Goal: Task Accomplishment & Management: Use online tool/utility

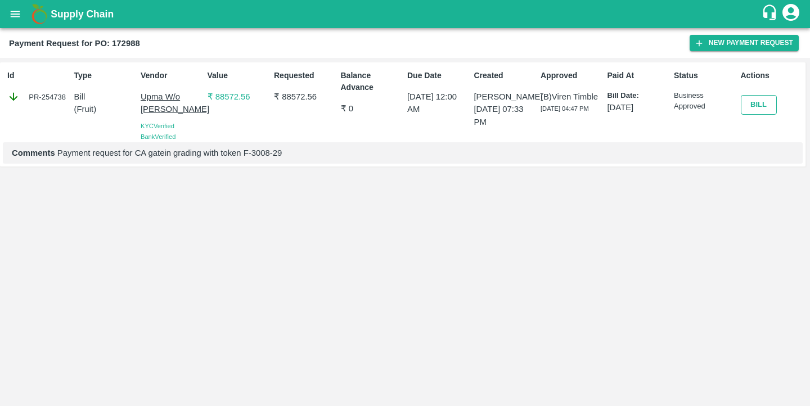
click at [757, 107] on button "Bill" at bounding box center [759, 105] width 36 height 20
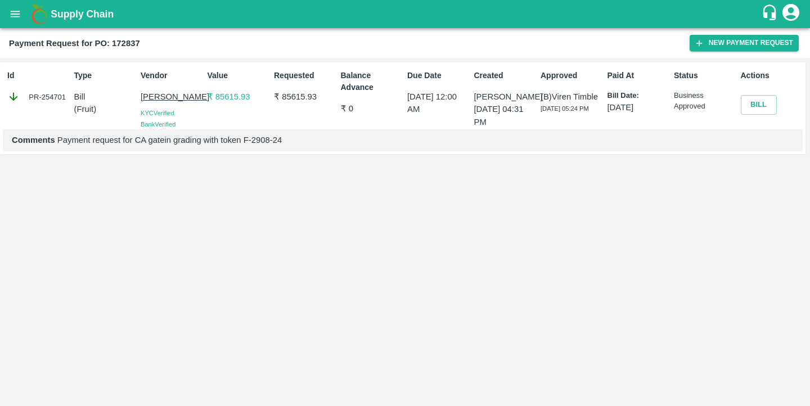
click at [54, 95] on div "PR-254701" at bounding box center [38, 97] width 62 height 12
copy div "254701"
click at [750, 108] on button "Bill" at bounding box center [759, 105] width 36 height 20
